Goal: Task Accomplishment & Management: Complete application form

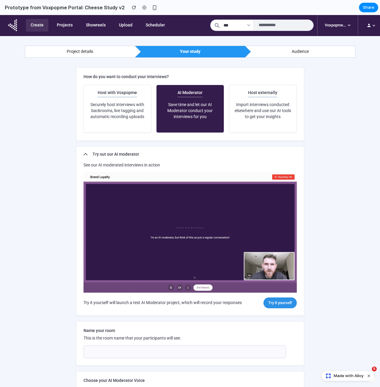
click at [136, 247] on img at bounding box center [190, 233] width 213 height 120
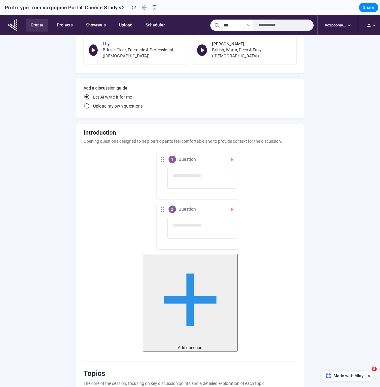
scroll to position [386, 0]
drag, startPoint x: 161, startPoint y: 162, endPoint x: 164, endPoint y: 222, distance: 59.9
click at [164, 222] on ul "1 Question 2 Question" at bounding box center [190, 202] width 95 height 97
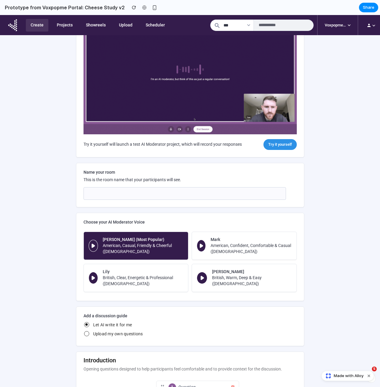
scroll to position [0, 0]
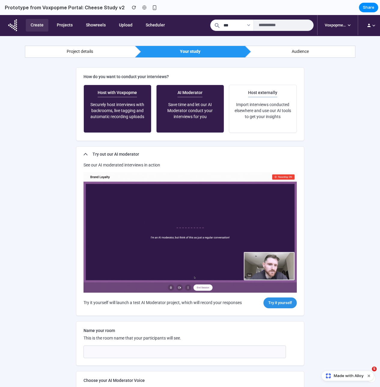
click at [120, 107] on button "Host with Voxpopme Securely host interviews with backrooms, live tagging and au…" at bounding box center [118, 109] width 68 height 48
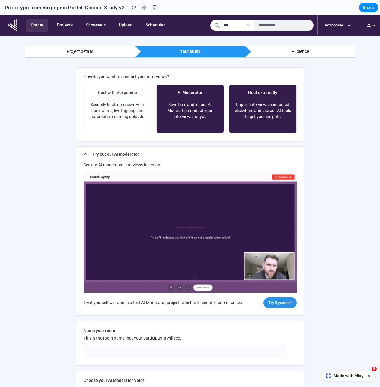
click at [238, 112] on button "Host externally Import interviews conducted elsewhere and use our AI tools to g…" at bounding box center [263, 109] width 68 height 48
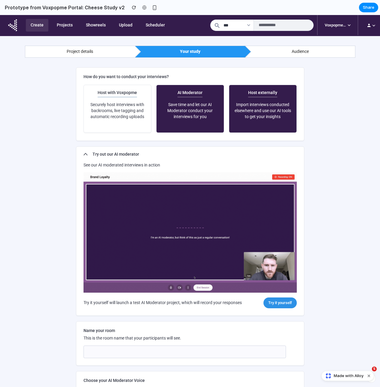
click at [266, 112] on button "Host externally Import interviews conducted elsewhere and use our AI tools to g…" at bounding box center [263, 109] width 68 height 48
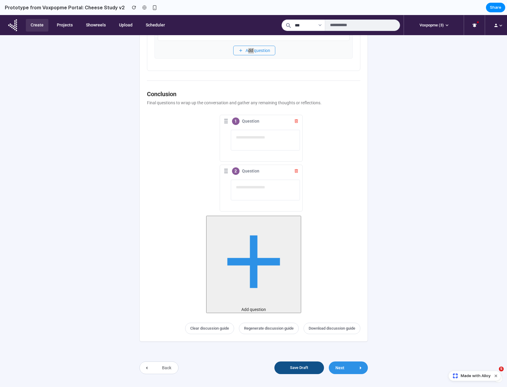
scroll to position [1864, 0]
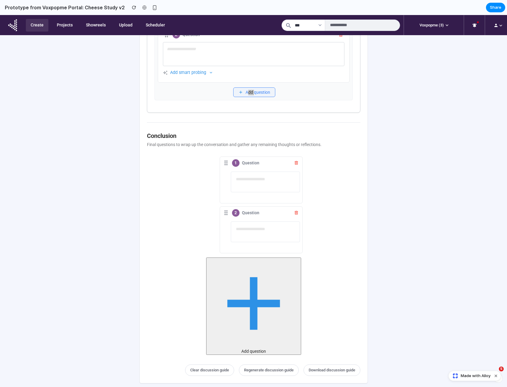
click at [261, 89] on button "Add question" at bounding box center [254, 92] width 42 height 10
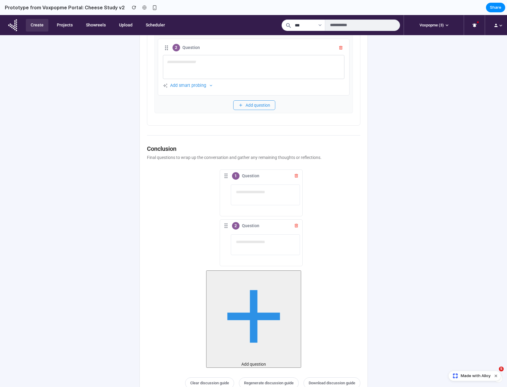
scroll to position [1845, 0]
